Goal: Complete application form

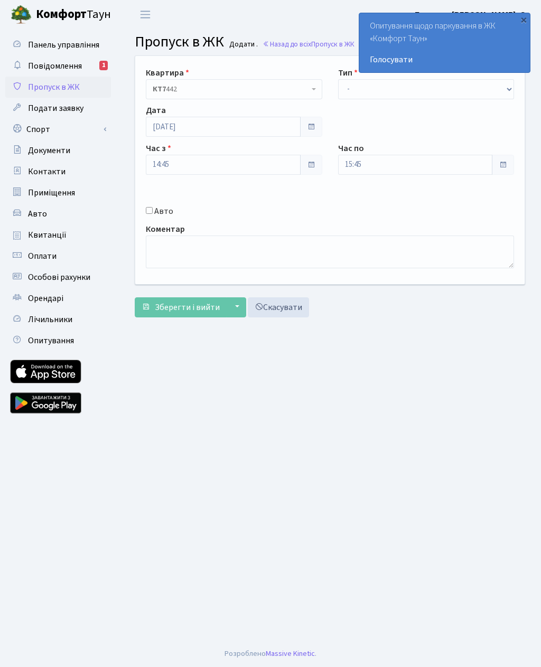
click at [148, 212] on input "Авто" at bounding box center [149, 210] width 7 height 7
checkbox input "true"
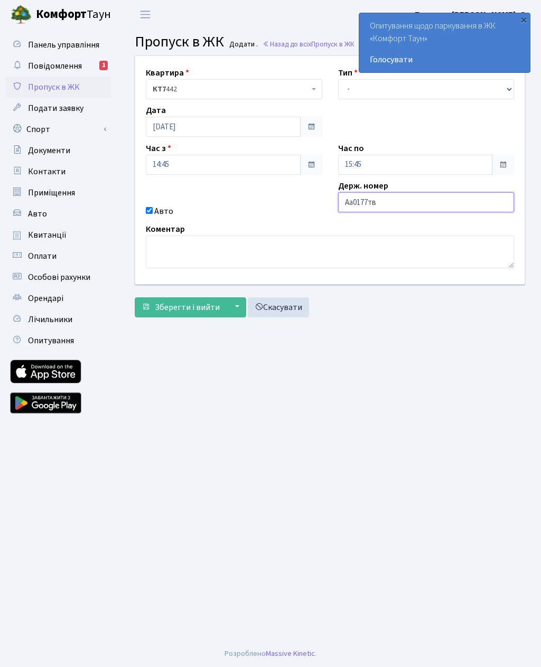
type input "Аа0177тв"
click at [351, 89] on select "- Доставка Таксі Гості Сервіс" at bounding box center [426, 89] width 176 height 20
select select "3"
click at [372, 165] on input "15:45" at bounding box center [415, 165] width 155 height 20
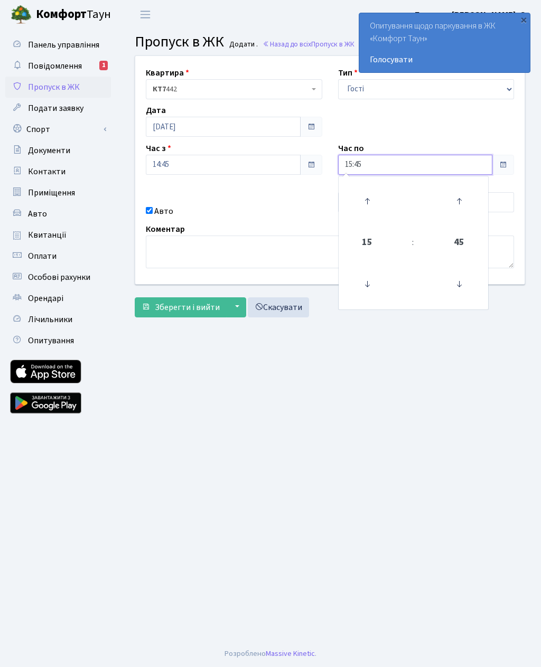
click at [368, 201] on icon at bounding box center [367, 201] width 29 height 29
click at [366, 202] on icon at bounding box center [367, 201] width 29 height 29
click at [365, 204] on icon at bounding box center [367, 201] width 29 height 29
click at [360, 202] on icon at bounding box center [367, 201] width 29 height 29
click at [362, 203] on icon at bounding box center [367, 201] width 29 height 29
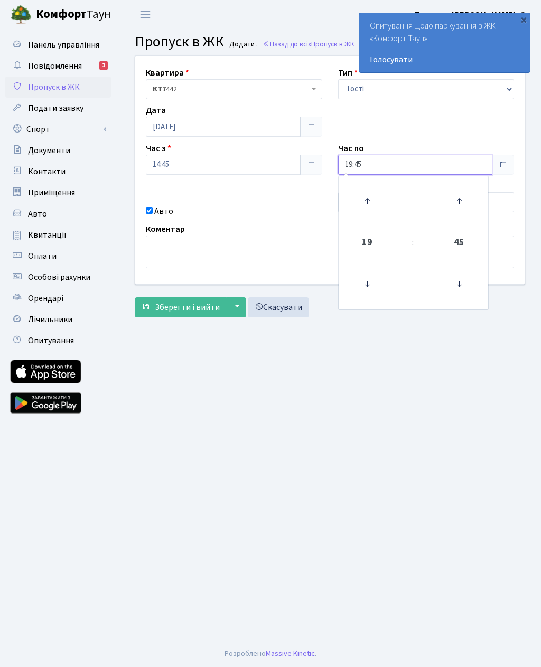
type input "20:45"
click at [265, 389] on main "Admin Пропуск в ЖК Додати Пропуск в ЖК Додати . Назад до всіх Пропуск в ЖК Квар…" at bounding box center [330, 335] width 422 height 612
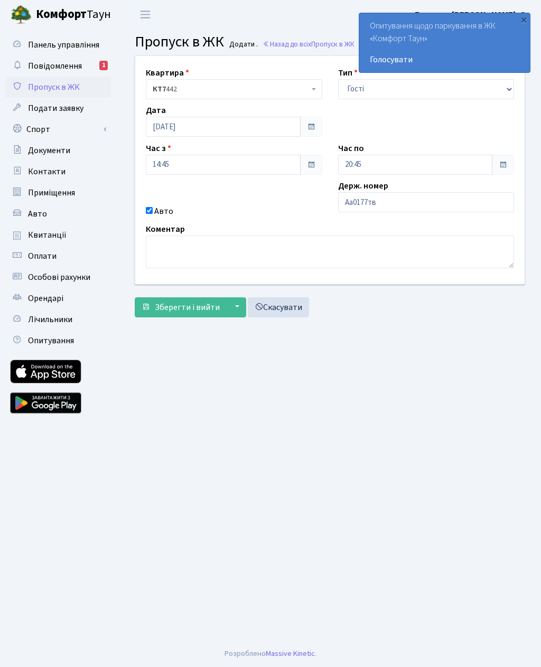
click at [193, 308] on span "Зберегти і вийти" at bounding box center [187, 308] width 65 height 12
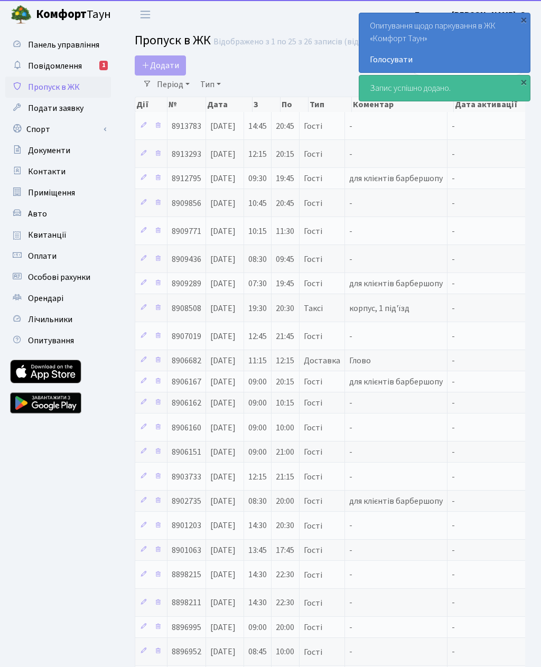
select select "25"
